Goal: Information Seeking & Learning: Learn about a topic

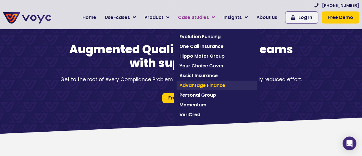
click at [210, 83] on span "Advantage Finance" at bounding box center [216, 85] width 74 height 7
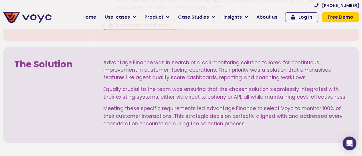
scroll to position [24, 0]
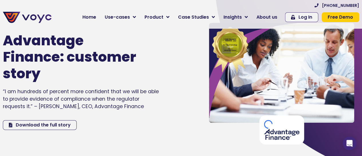
click at [159, 134] on div "Advantage Finance: customer story “I am hundreds of percent more confident that…" at bounding box center [97, 81] width 195 height 132
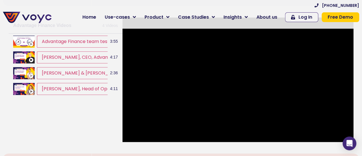
scroll to position [253, 4]
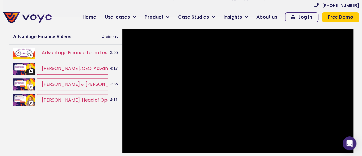
click at [352, 61] on div "Advantage Finance Videos 4 Videos Advantage Finance team testimonial interview …" at bounding box center [181, 91] width 356 height 136
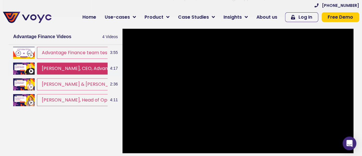
click at [49, 71] on button "Graham Wheeler, CEO, Advantage Finance interview with Voyc" at bounding box center [112, 68] width 150 height 12
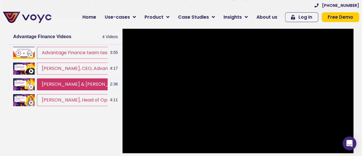
click at [59, 83] on button "Nick Greensides & Paul Turner interview with Voyc" at bounding box center [105, 84] width 136 height 12
